Goal: Task Accomplishment & Management: Complete application form

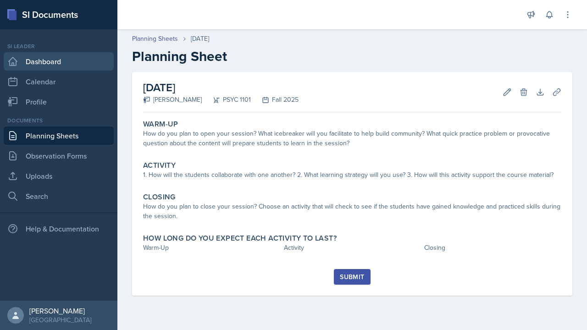
click at [36, 68] on link "Dashboard" at bounding box center [59, 61] width 110 height 18
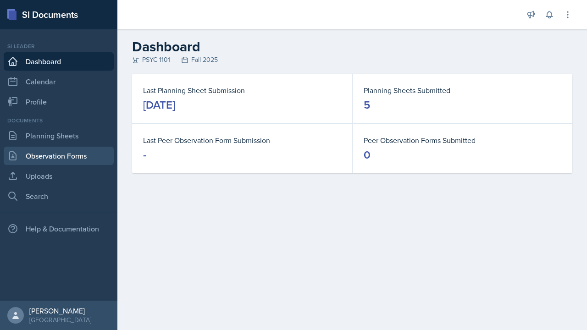
click at [36, 158] on link "Observation Forms" at bounding box center [59, 156] width 110 height 18
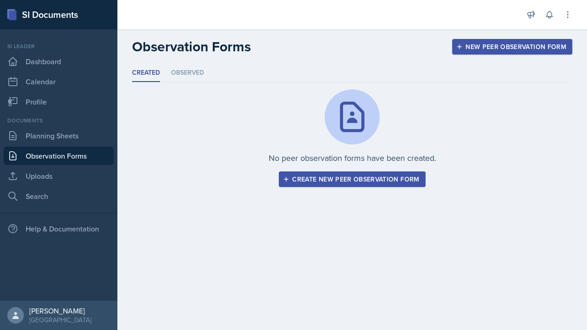
click at [314, 178] on div "Create new peer observation form" at bounding box center [352, 179] width 134 height 7
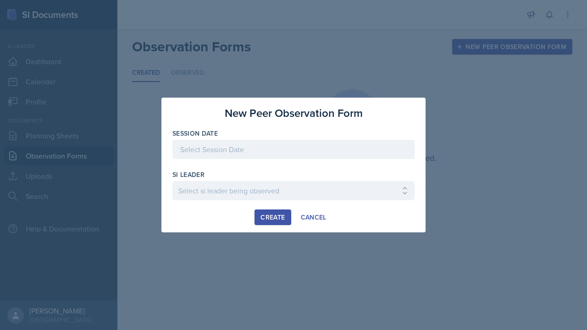
click at [254, 147] on div at bounding box center [293, 149] width 242 height 19
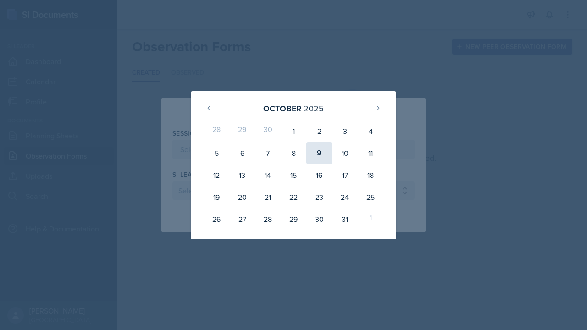
click at [322, 154] on div "9" at bounding box center [319, 153] width 26 height 22
type input "[DATE]"
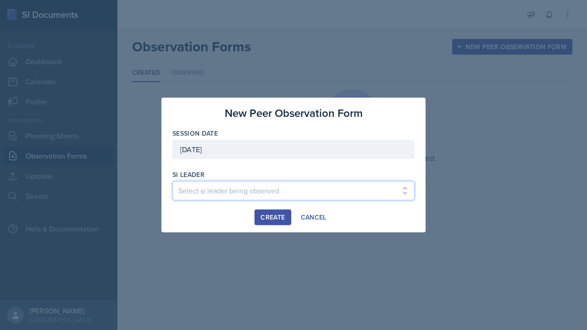
select select "252300a9-e337-4e35-8140-1e0380136a06"
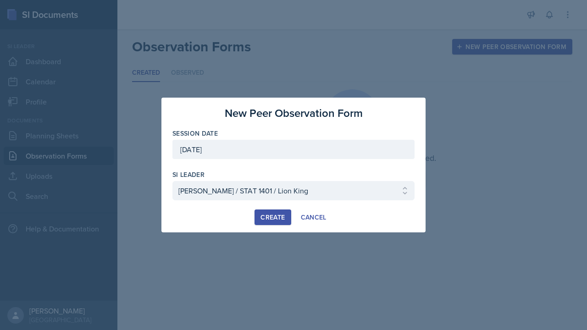
click at [266, 220] on div "Create" at bounding box center [273, 217] width 24 height 7
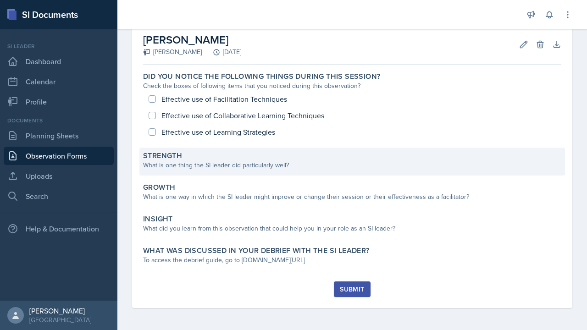
scroll to position [48, 0]
click at [267, 161] on div "What is one thing the SI leader did particularly well?" at bounding box center [352, 166] width 418 height 10
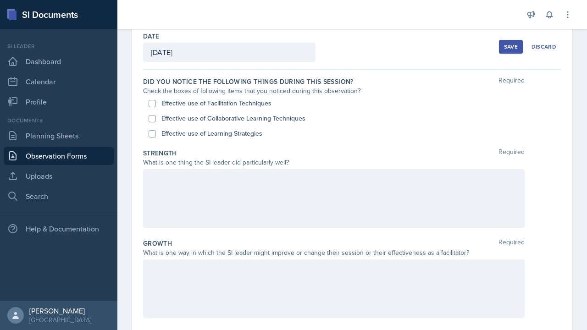
click at [272, 179] on div at bounding box center [334, 198] width 382 height 59
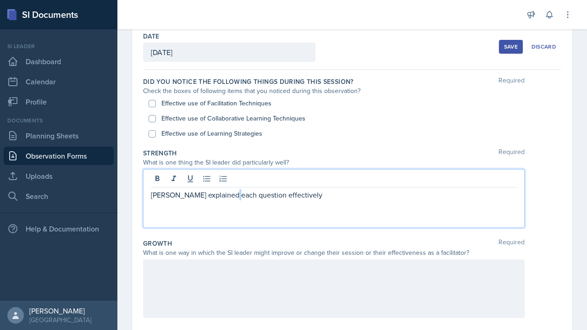
click at [239, 194] on p "[PERSON_NAME] explained each question effectively" at bounding box center [334, 194] width 366 height 11
click at [299, 192] on p "[PERSON_NAME] explained each question effectively" at bounding box center [334, 194] width 366 height 11
click at [245, 284] on div at bounding box center [334, 289] width 382 height 59
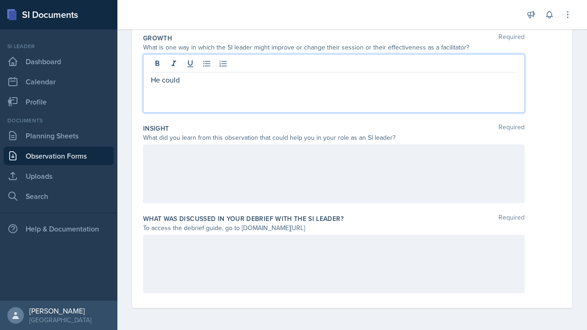
scroll to position [253, 0]
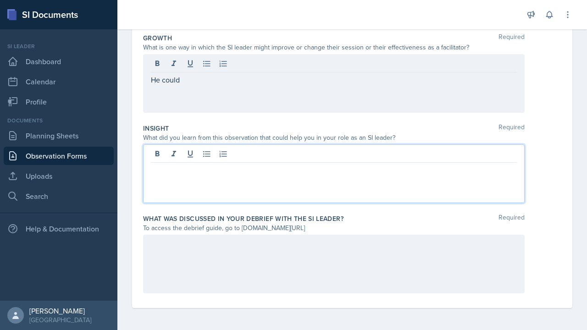
click at [253, 153] on div at bounding box center [334, 173] width 382 height 59
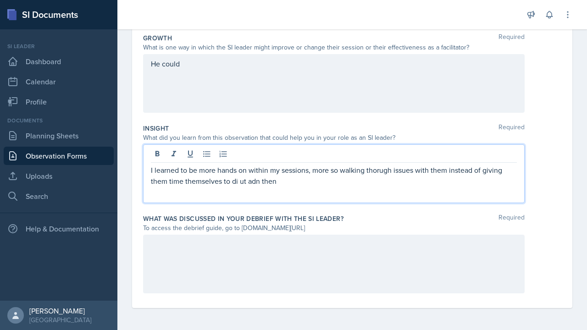
click at [263, 178] on p "I learned to be more hands on within my sessions, more so walking thorugh issue…" at bounding box center [334, 176] width 366 height 22
click at [313, 177] on p "I learned to be more hands on within my sessions, more so walking thorugh issue…" at bounding box center [334, 176] width 366 height 22
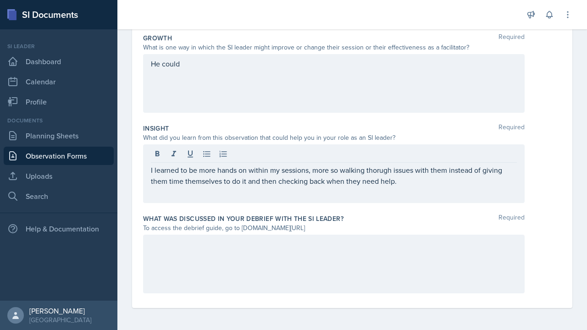
drag, startPoint x: 240, startPoint y: 228, endPoint x: 327, endPoint y: 233, distance: 87.3
click at [327, 233] on div "What was discussed in your debrief with the SI Leader? Required To access the d…" at bounding box center [352, 256] width 418 height 90
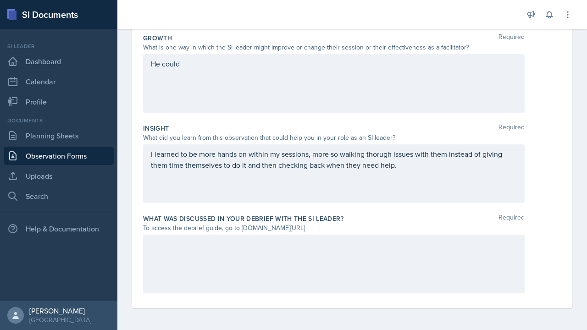
copy div "[DOMAIN_NAME][URL]"
click at [292, 183] on div "I learned to be more hands on within my sessions, more so walking thorugh issue…" at bounding box center [334, 173] width 382 height 59
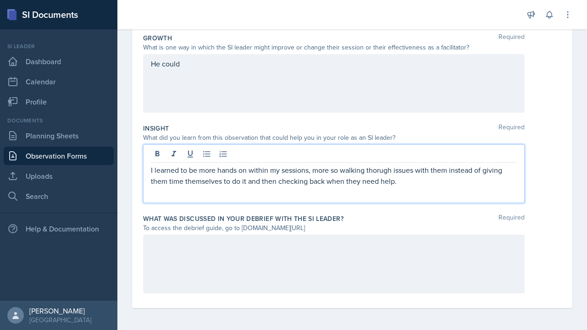
click at [307, 70] on div "He could" at bounding box center [334, 83] width 382 height 59
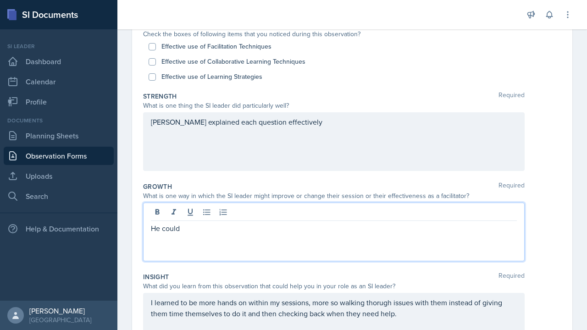
scroll to position [104, 0]
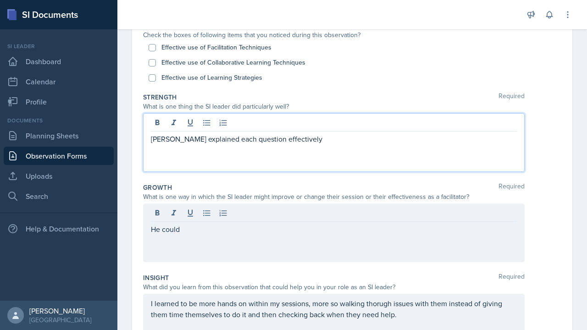
click at [293, 122] on div "[PERSON_NAME] explained each question effectively" at bounding box center [334, 142] width 382 height 59
click at [295, 141] on p "[PERSON_NAME] explained each question effectively" at bounding box center [334, 138] width 366 height 11
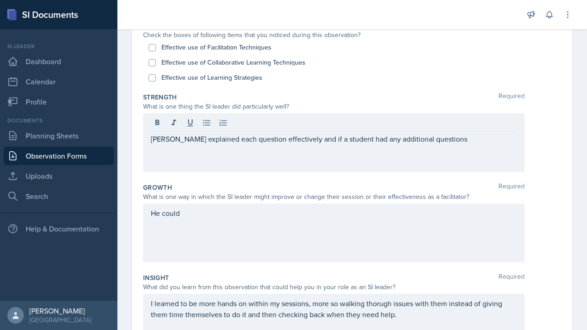
click at [154, 46] on input "Effective use of Facilitation Techniques" at bounding box center [152, 47] width 7 height 7
checkbox input "true"
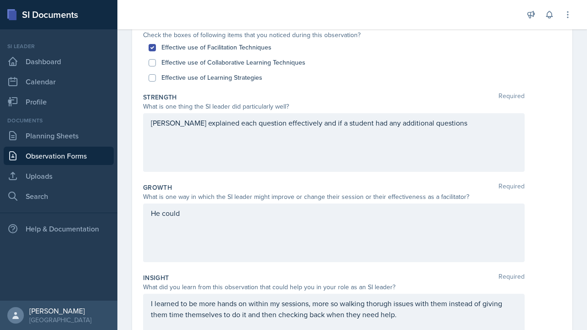
click at [153, 77] on input "Effective use of Learning Strategies" at bounding box center [152, 77] width 7 height 7
checkbox input "true"
click at [156, 65] on input "Effective use of Collaborative Learning Techniques" at bounding box center [152, 62] width 7 height 7
checkbox input "true"
click at [267, 220] on div "He could" at bounding box center [334, 233] width 382 height 59
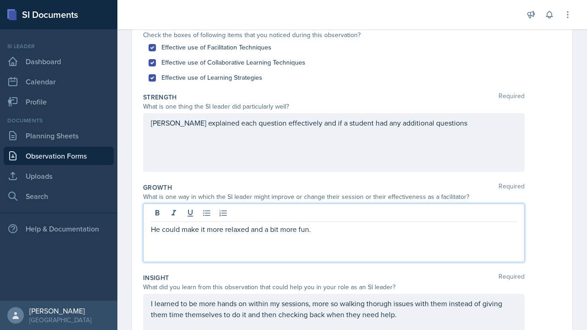
click at [437, 125] on div "[PERSON_NAME] explained each question effectively and if a student had any addi…" at bounding box center [334, 142] width 382 height 59
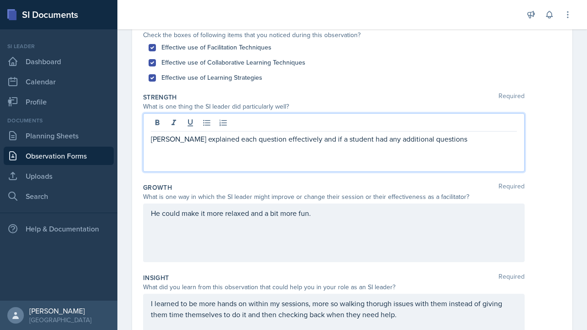
click at [436, 139] on p "[PERSON_NAME] explained each question effectively and if a student had any addi…" at bounding box center [334, 138] width 366 height 11
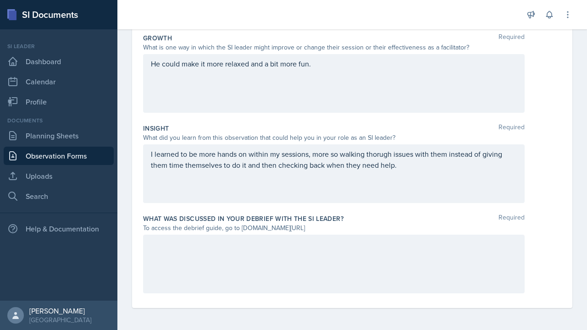
scroll to position [253, 0]
click at [301, 241] on div at bounding box center [334, 264] width 382 height 59
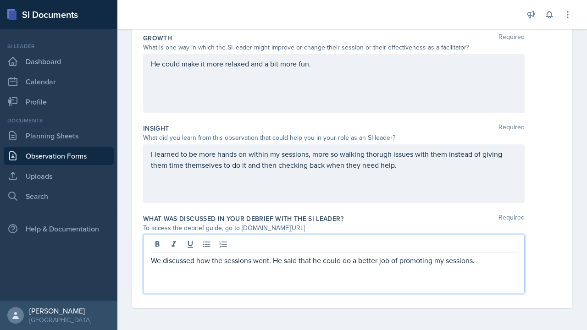
click at [440, 264] on p "We discussed how the sessions went. He said that he could do a better job of pr…" at bounding box center [334, 260] width 366 height 11
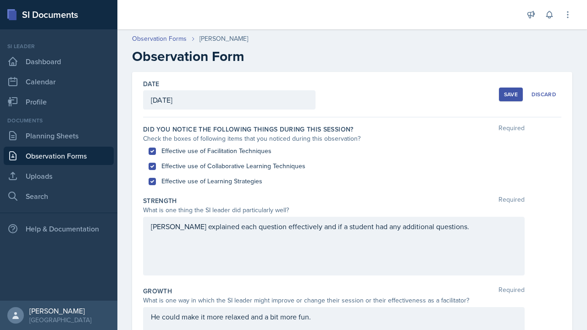
scroll to position [0, 0]
click at [511, 89] on button "Save" at bounding box center [511, 95] width 24 height 14
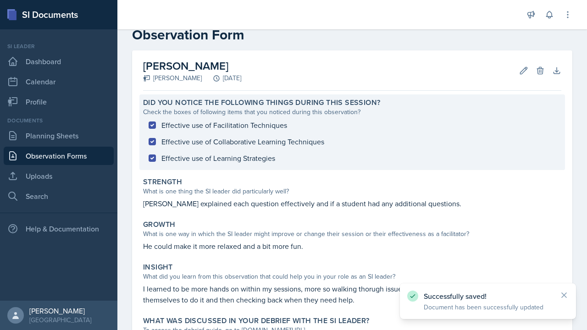
scroll to position [31, 0]
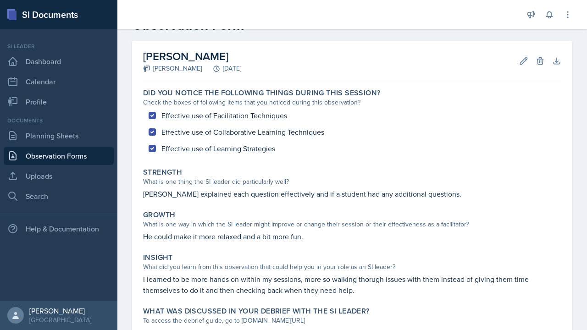
click at [83, 156] on link "Observation Forms" at bounding box center [59, 156] width 110 height 18
